Goal: Check status: Check status

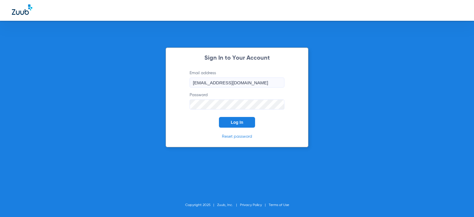
click at [229, 123] on button "Log In" at bounding box center [237, 122] width 36 height 11
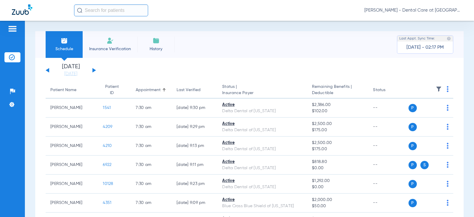
click at [98, 10] on input "text" at bounding box center [111, 10] width 74 height 12
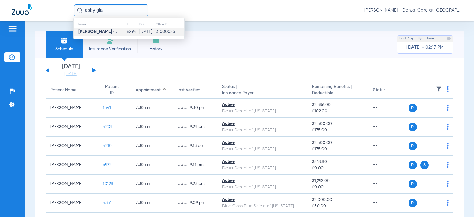
type input "abby gla"
click at [102, 32] on span "[PERSON_NAME]" at bounding box center [97, 31] width 39 height 4
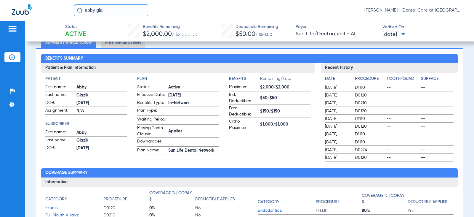
scroll to position [59, 0]
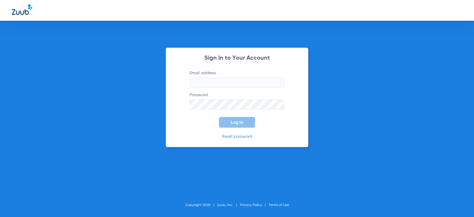
type input "[EMAIL_ADDRESS][DOMAIN_NAME]"
click at [234, 122] on span "Log In" at bounding box center [237, 122] width 12 height 5
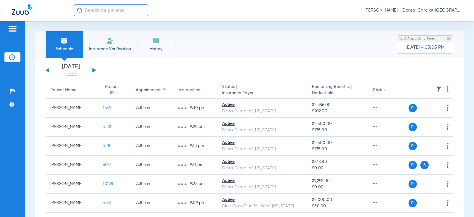
click at [95, 70] on button at bounding box center [95, 70] width 4 height 4
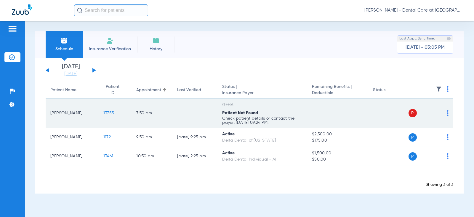
click at [346, 115] on td "--" at bounding box center [338, 112] width 61 height 29
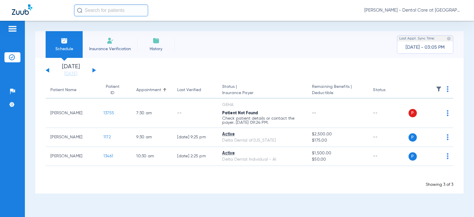
click at [95, 72] on div "[DATE] [DATE] [DATE] [DATE] [DATE] [DATE] [DATE] [DATE] [DATE] [DATE] [DATE] [D…" at bounding box center [71, 70] width 50 height 13
click at [93, 71] on button at bounding box center [95, 70] width 4 height 4
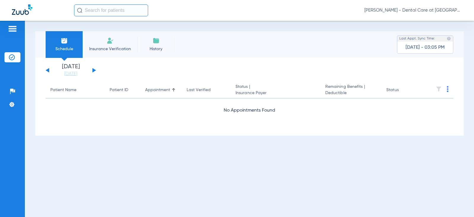
click at [93, 71] on button at bounding box center [95, 70] width 4 height 4
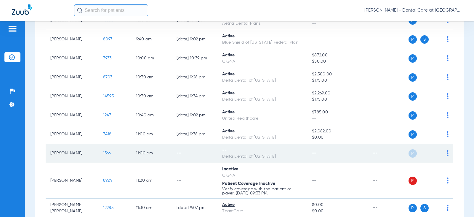
scroll to position [297, 0]
click at [158, 150] on td "11:00 AM" at bounding box center [151, 153] width 41 height 19
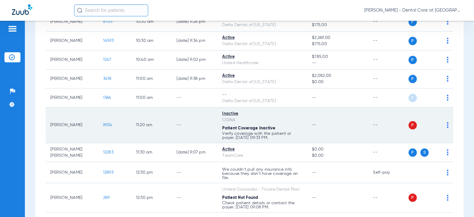
scroll to position [356, 0]
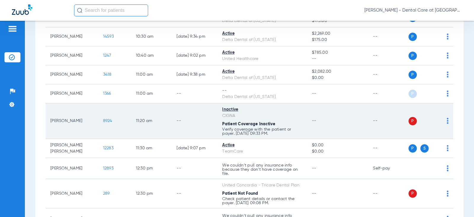
click at [187, 118] on td "--" at bounding box center [195, 121] width 46 height 36
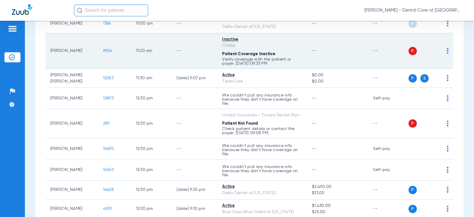
scroll to position [445, 0]
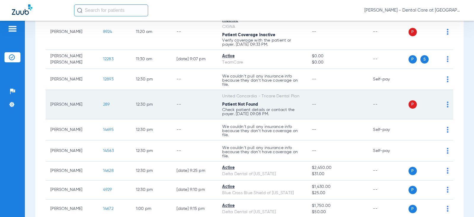
click at [163, 103] on td "12:30 PM" at bounding box center [151, 104] width 41 height 29
